Goal: Transaction & Acquisition: Purchase product/service

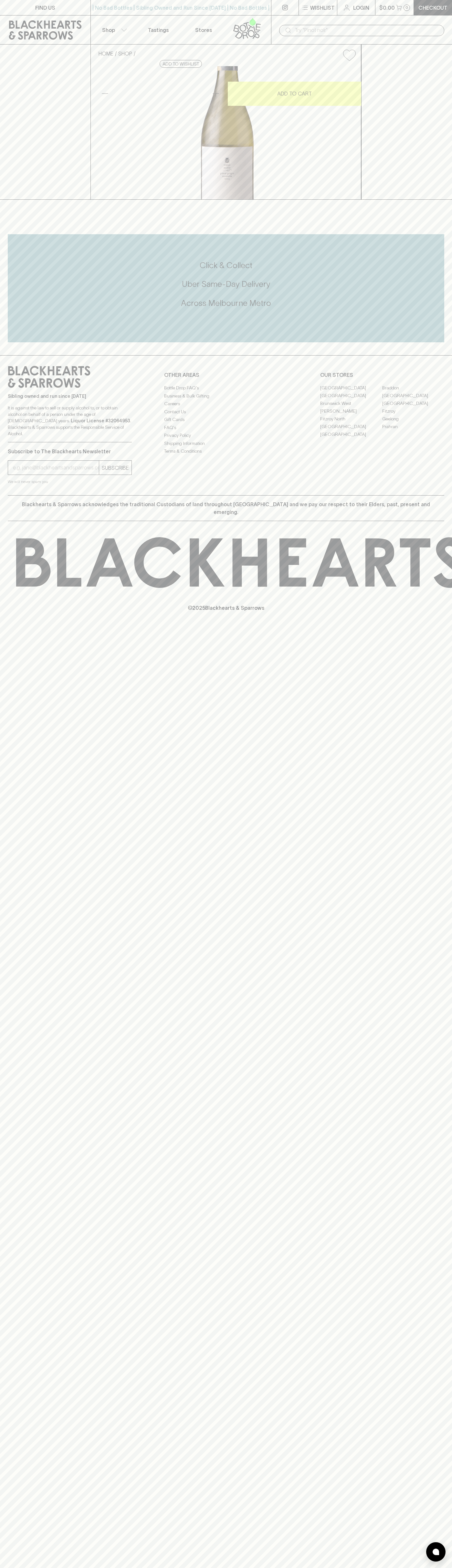
click at [30, 28] on icon at bounding box center [45, 30] width 72 height 19
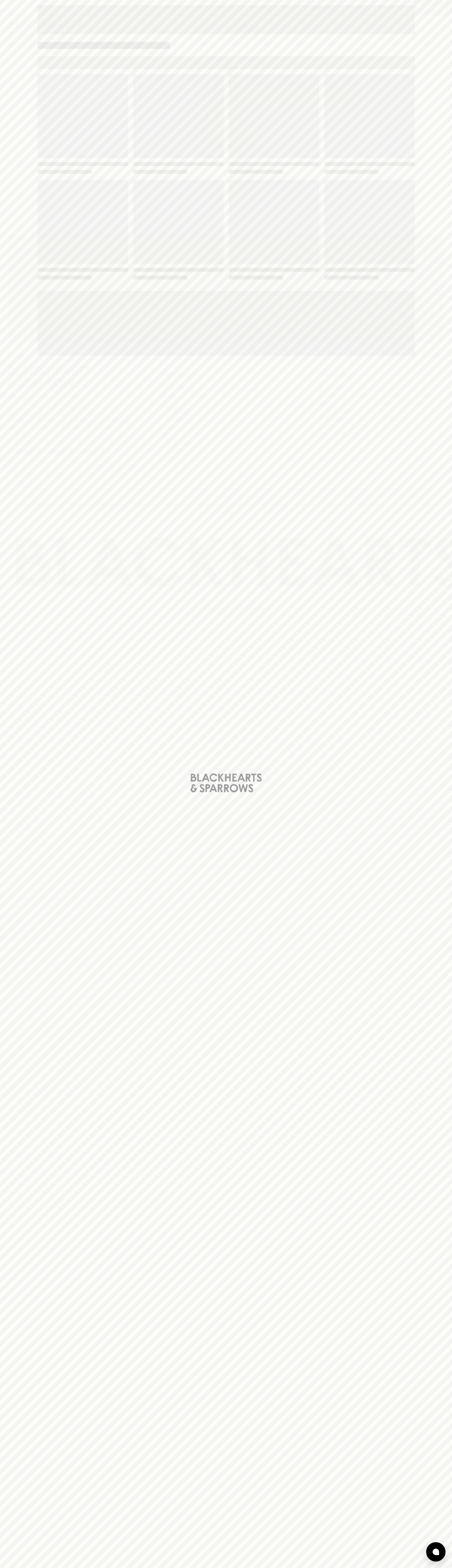
click at [441, 161] on div "Loading" at bounding box center [226, 784] width 452 height 1568
click at [361, 1567] on html "FIND US | No Bad Bottles | Sibling Owned and Run Since [DATE] | No Bad Bottles …" at bounding box center [226, 784] width 452 height 1568
click at [23, 531] on div "Loading" at bounding box center [226, 784] width 452 height 1568
